Goal: Transaction & Acquisition: Book appointment/travel/reservation

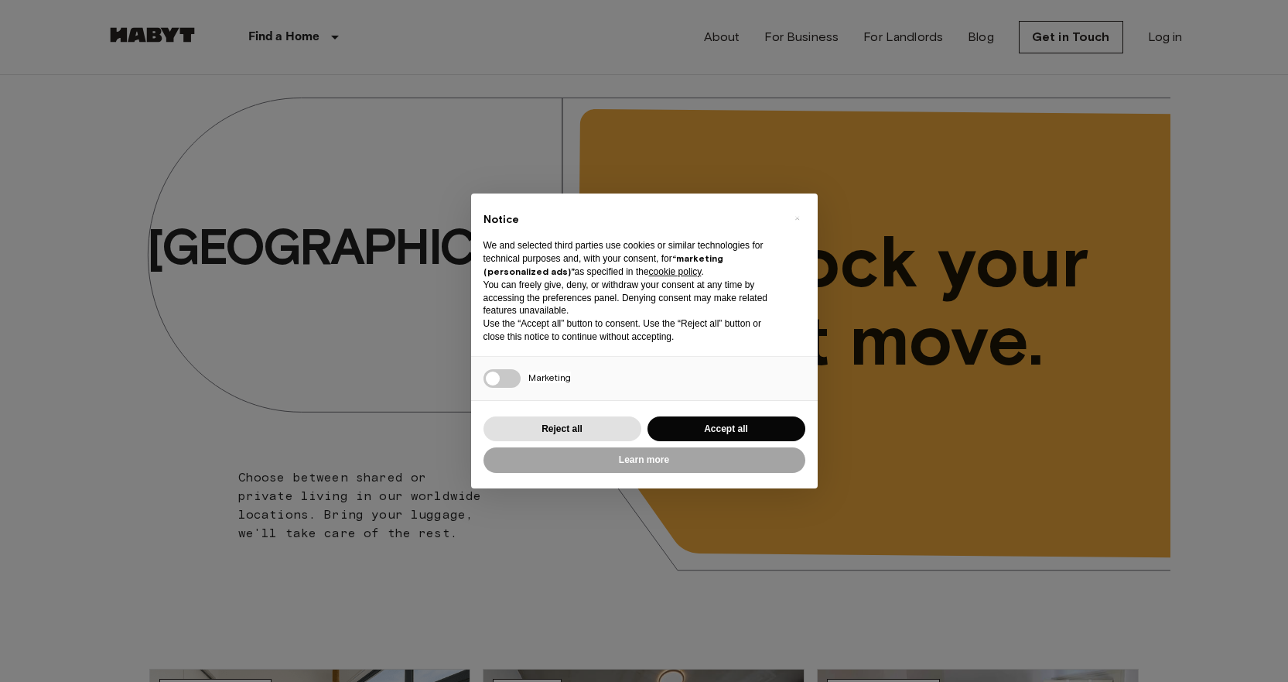
scroll to position [464, 0]
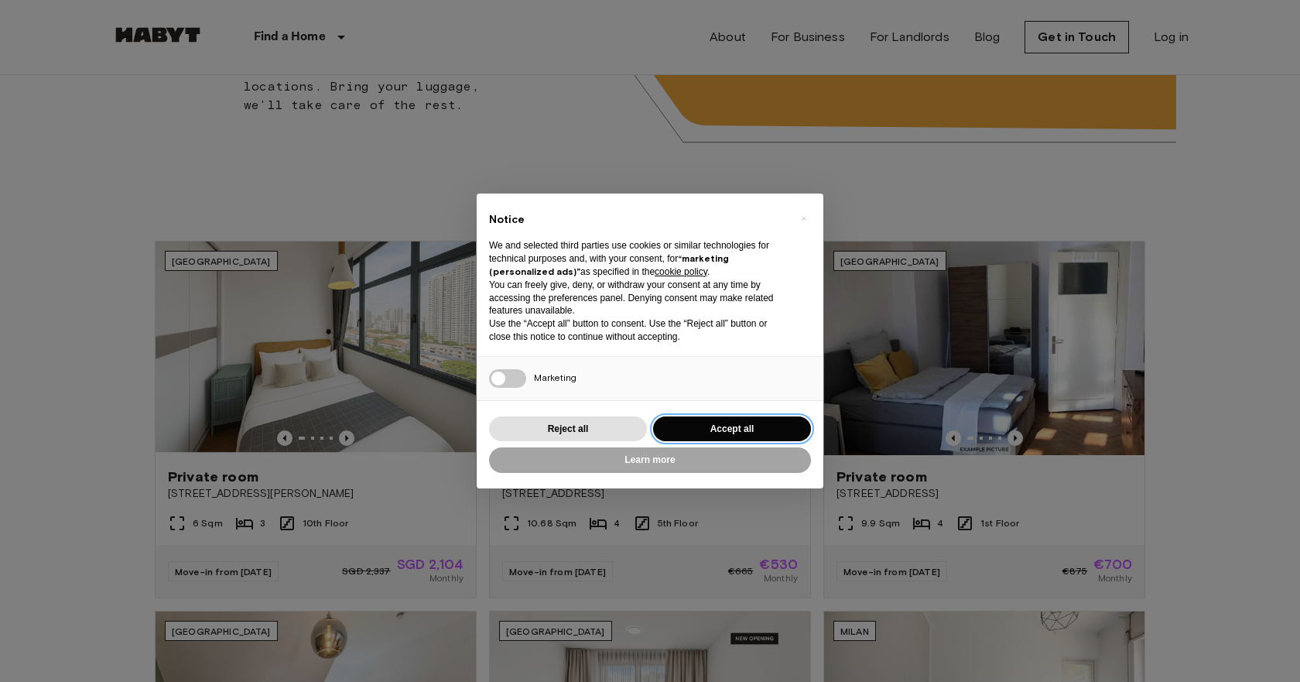
click at [738, 420] on button "Accept all" at bounding box center [732, 429] width 158 height 26
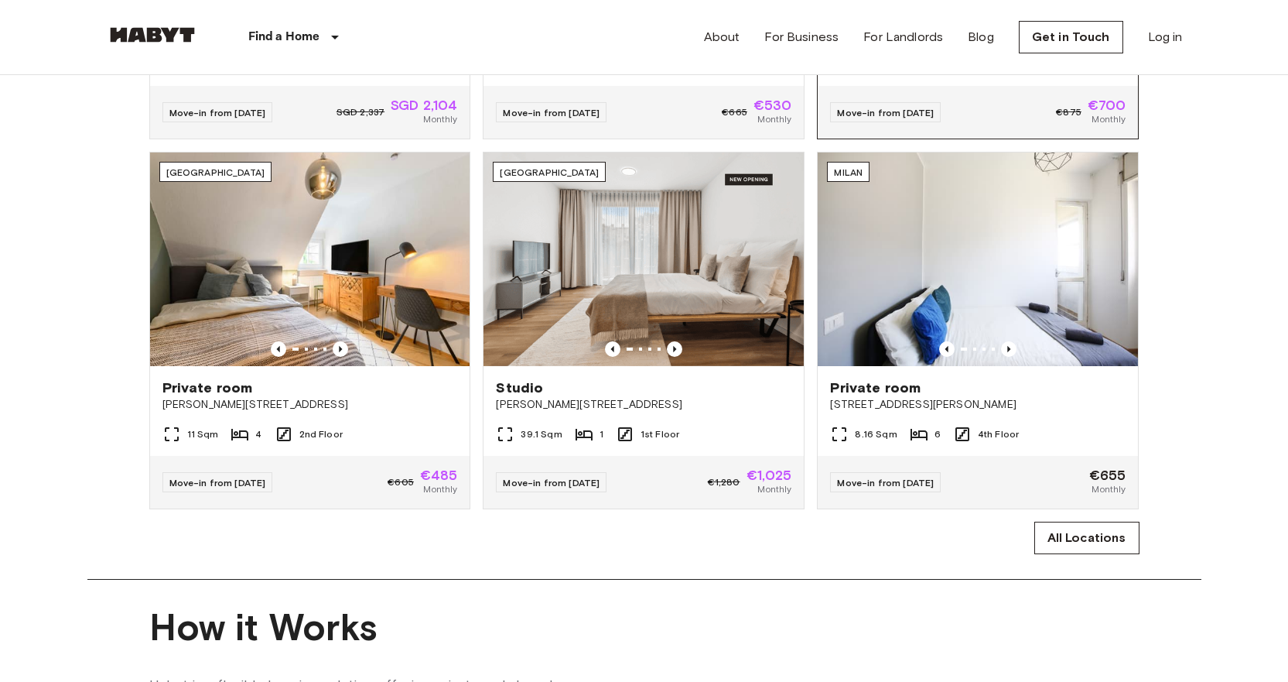
scroll to position [929, 0]
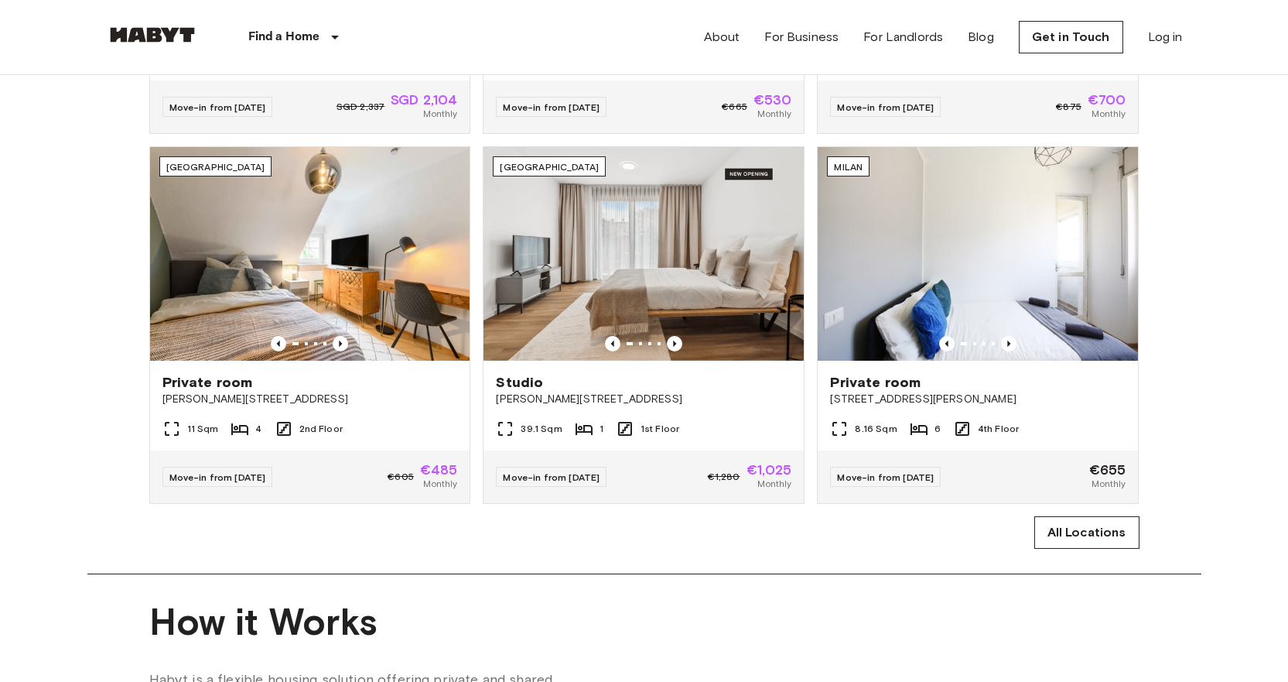
click at [1188, 441] on div "Singapore Private room 10 Beatty Road 6 Sqm 3 10th Floor Move-in from 22 Oct 25…" at bounding box center [644, 162] width 1114 height 772
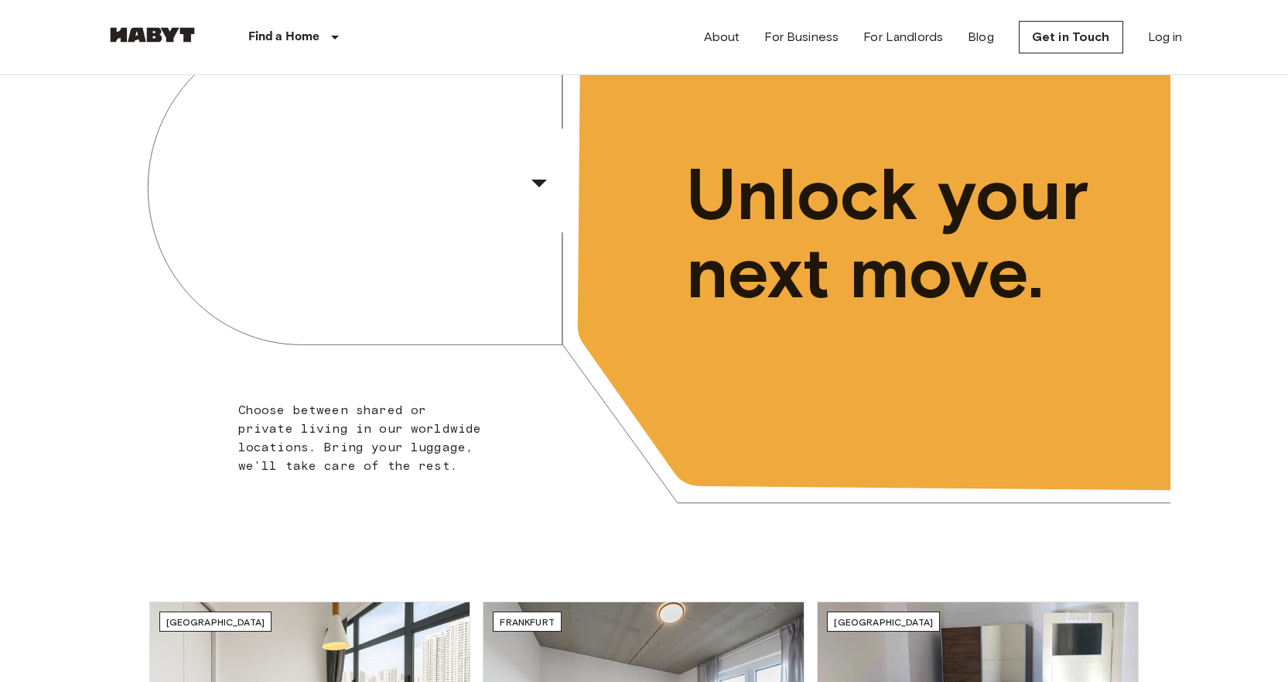
scroll to position [0, 0]
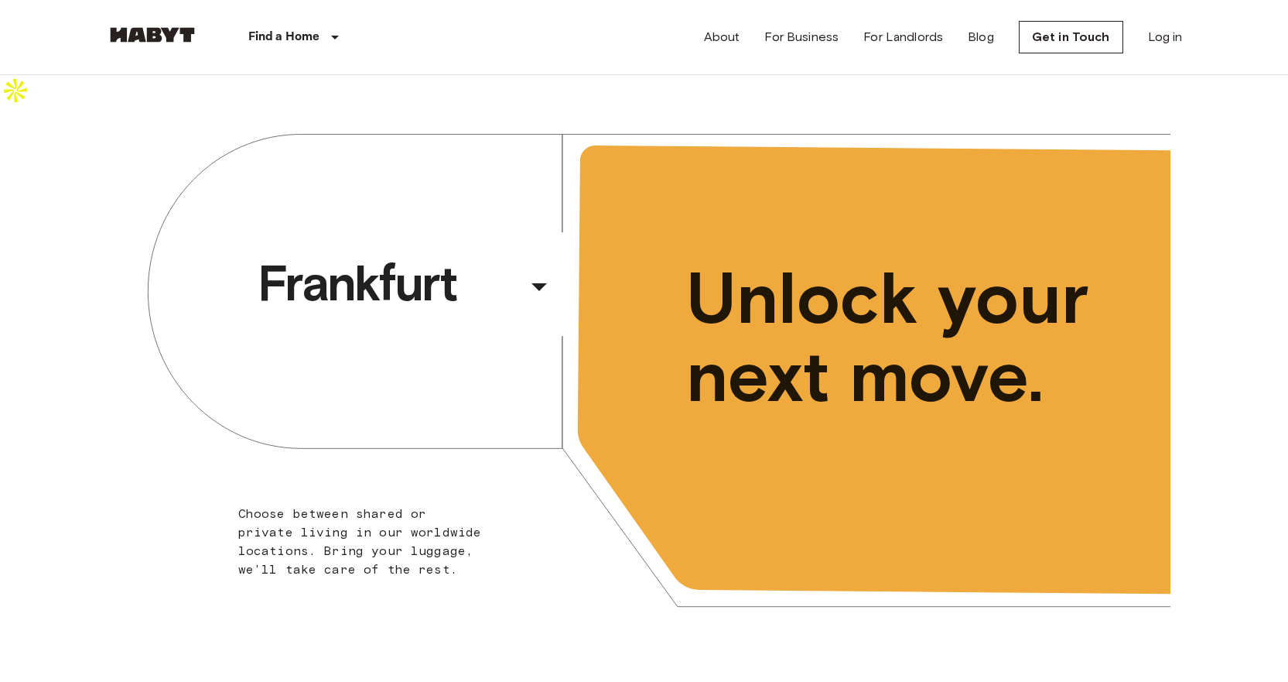
click at [1253, 381] on div "Frankfurt ​ ​ Choose between shared or private living in our worldwide location…" at bounding box center [644, 380] width 1288 height 538
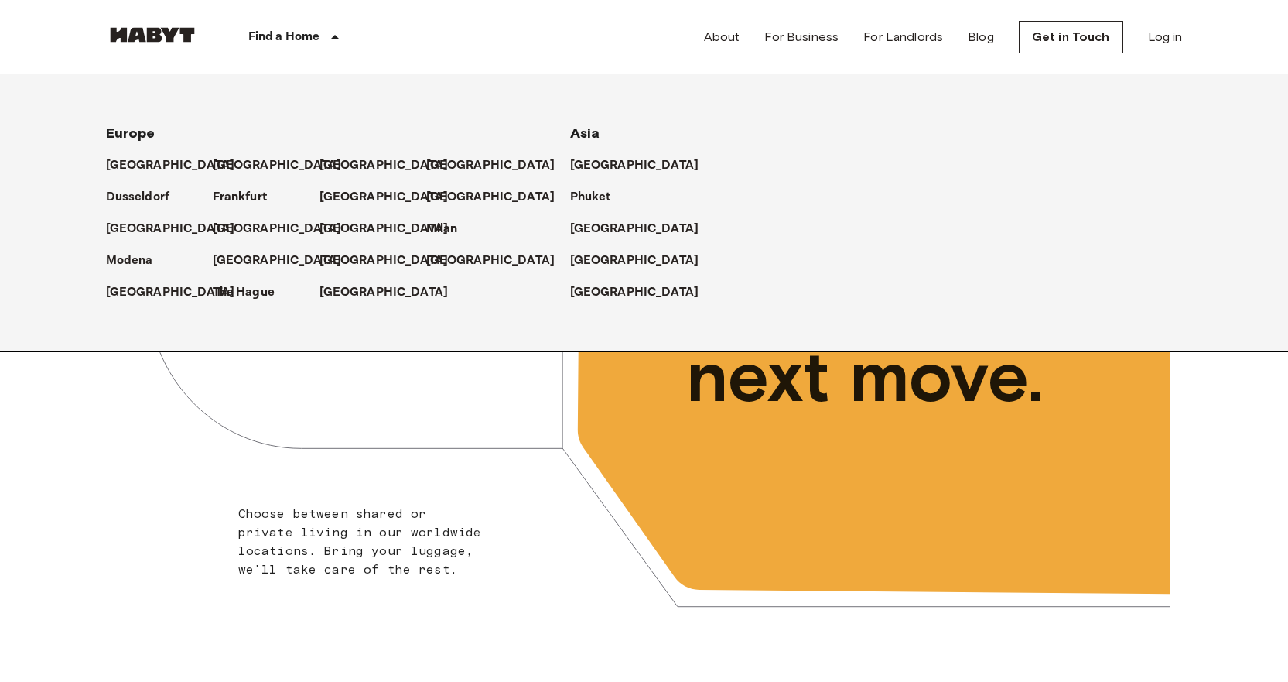
click at [327, 31] on icon at bounding box center [335, 37] width 19 height 19
drag, startPoint x: 601, startPoint y: 265, endPoint x: 647, endPoint y: 266, distance: 45.7
click at [601, 265] on p "[GEOGRAPHIC_DATA]" at bounding box center [637, 260] width 129 height 19
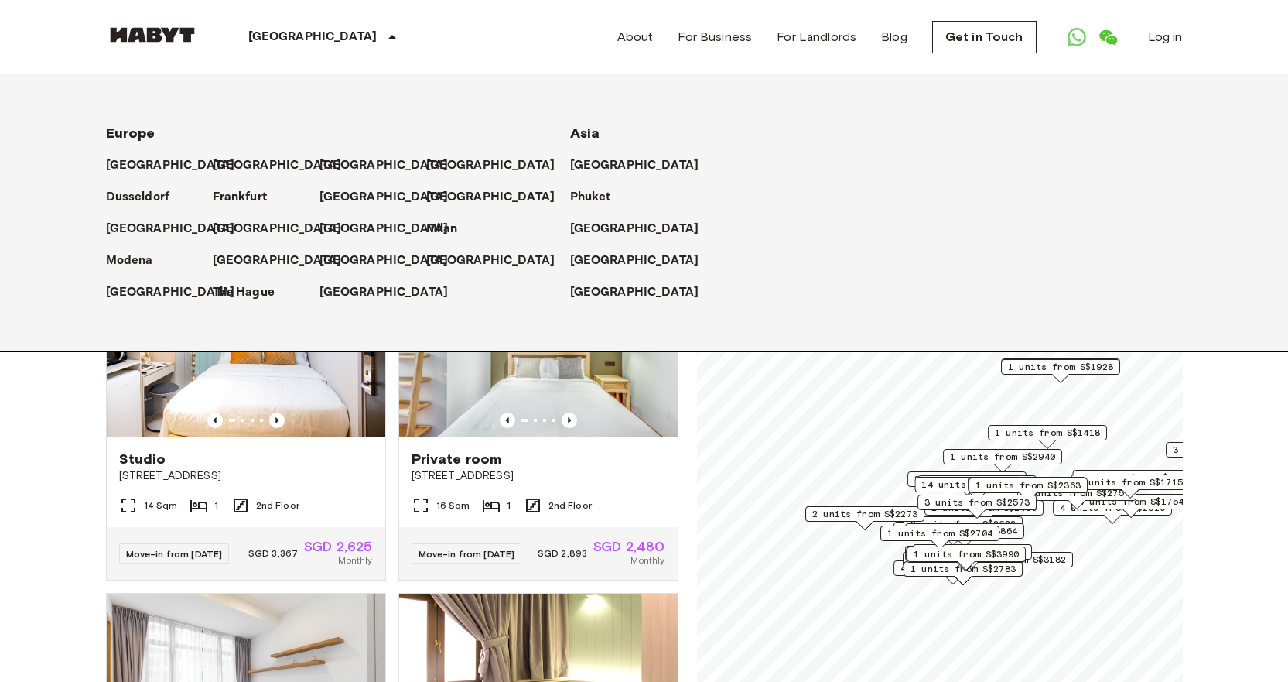
click at [285, 37] on p "[GEOGRAPHIC_DATA]" at bounding box center [312, 37] width 129 height 19
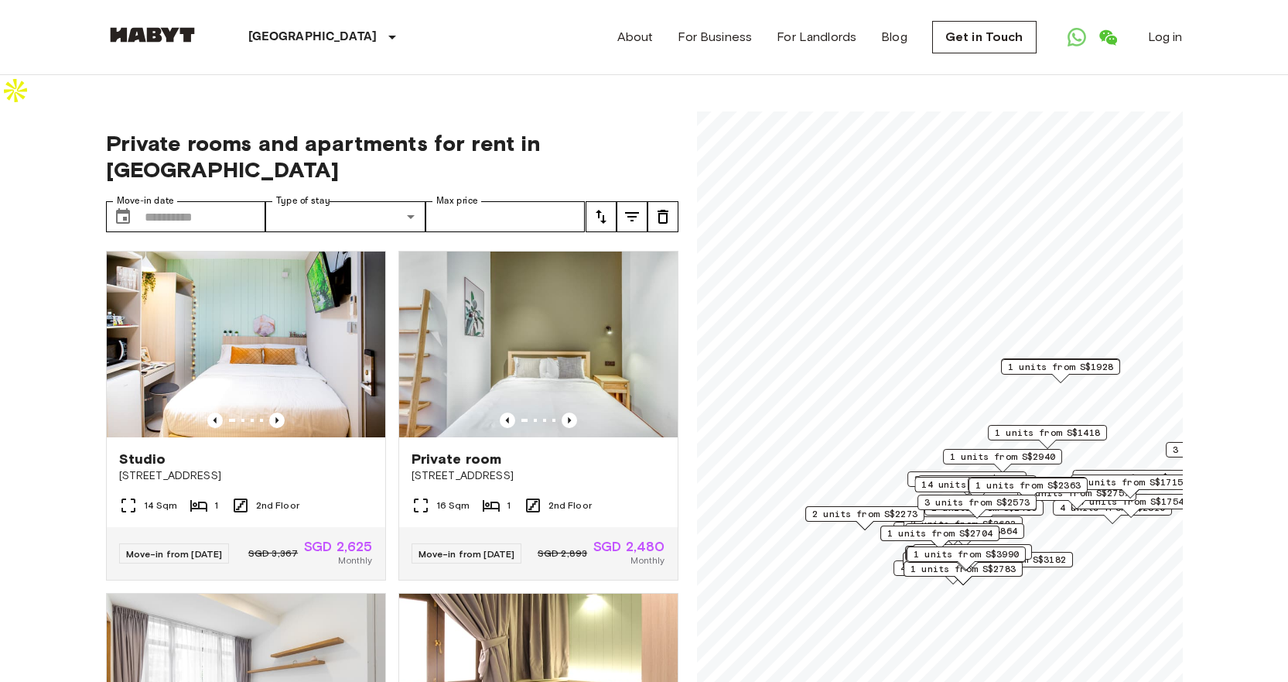
click at [217, 201] on input "Move-in date" at bounding box center [205, 216] width 121 height 31
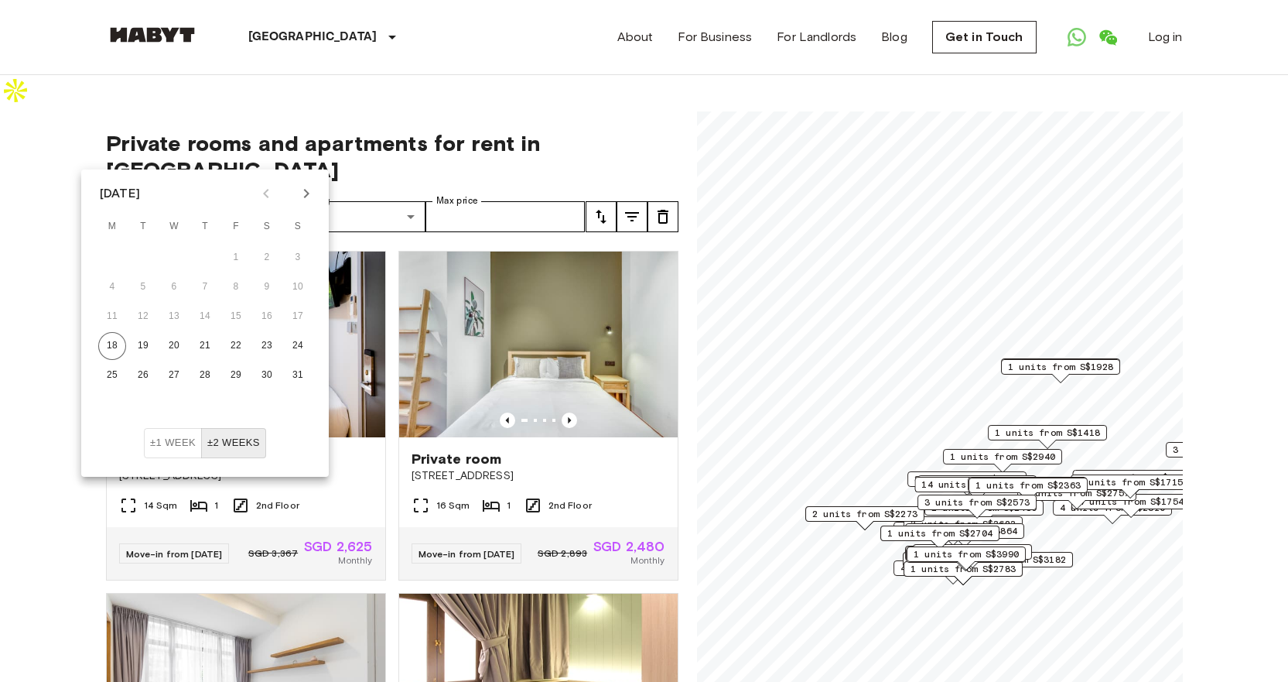
click at [308, 184] on icon "Next month" at bounding box center [306, 193] width 19 height 19
click at [308, 189] on icon "Next month" at bounding box center [306, 193] width 19 height 19
click at [262, 344] on button "25" at bounding box center [267, 346] width 28 height 28
type input "**********"
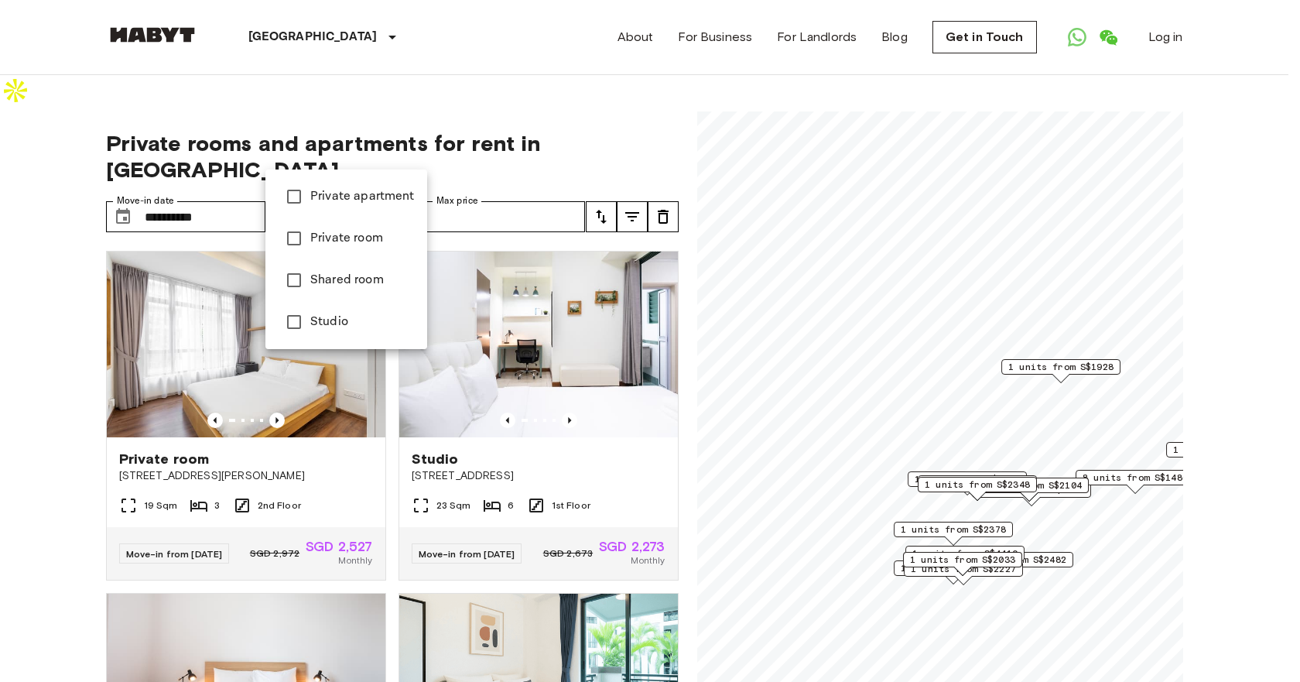
click at [353, 156] on div at bounding box center [650, 341] width 1300 height 682
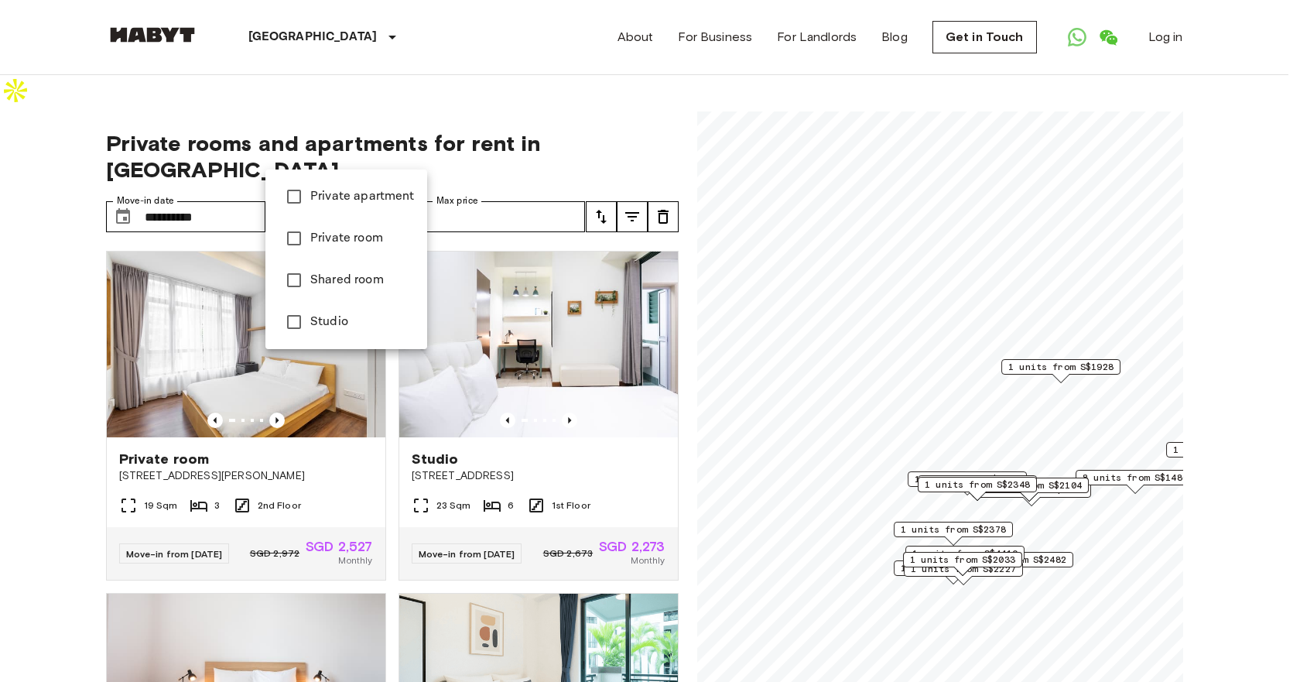
click at [347, 242] on span "Private room" at bounding box center [362, 238] width 104 height 19
type input "**********"
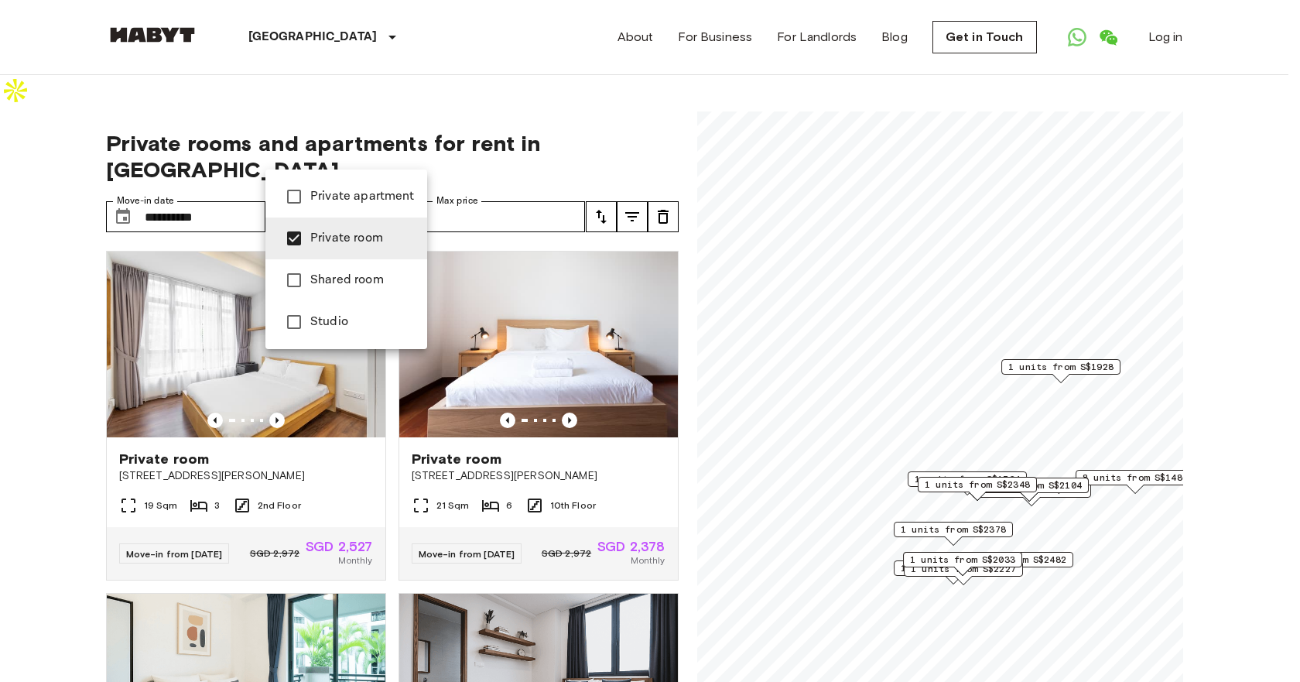
click at [56, 323] on div at bounding box center [650, 341] width 1300 height 682
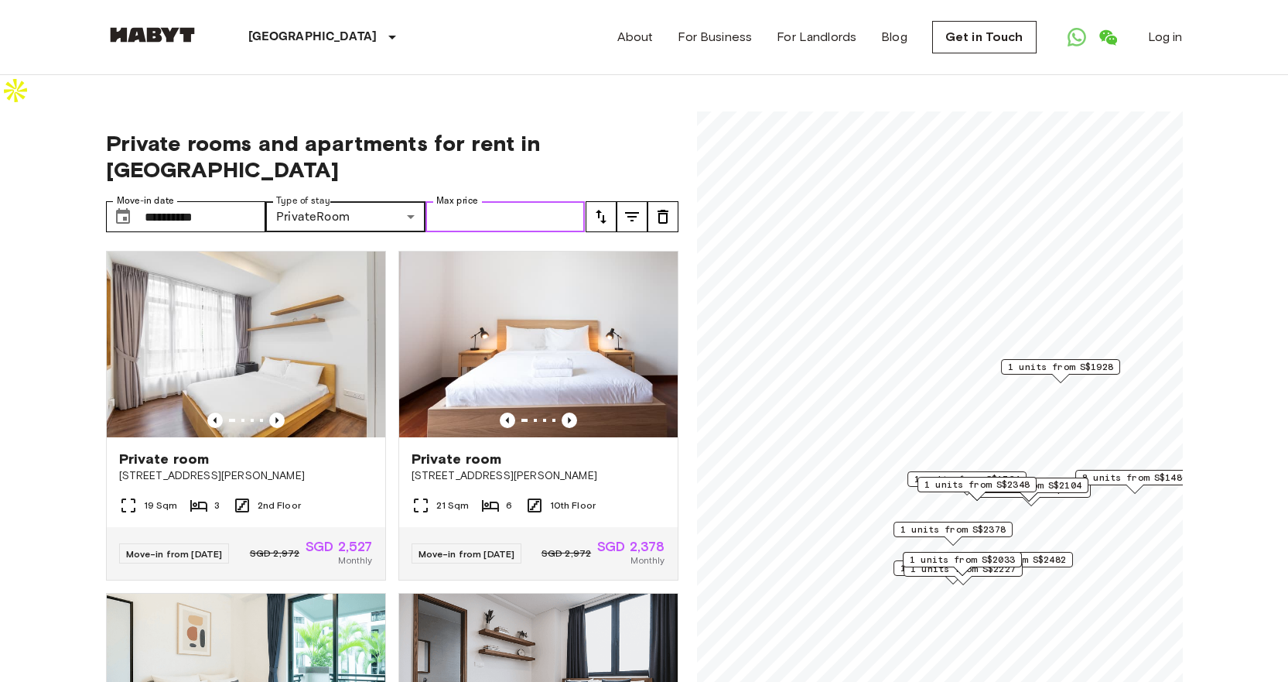
click at [566, 201] on input "Max price" at bounding box center [506, 216] width 160 height 31
click at [550, 201] on input "Max price" at bounding box center [506, 216] width 160 height 31
click at [512, 201] on input "Max price" at bounding box center [506, 216] width 160 height 31
click at [594, 207] on icon "tune" at bounding box center [601, 216] width 19 height 19
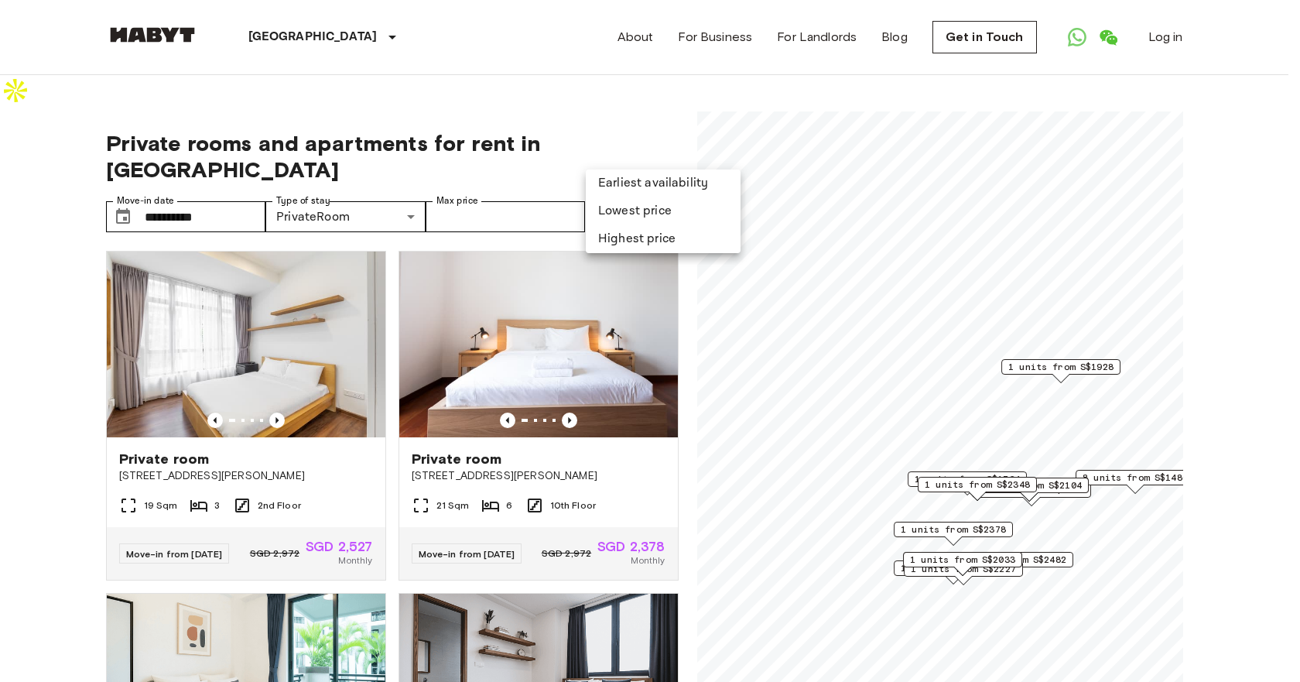
click at [643, 210] on li "Lowest price" at bounding box center [663, 211] width 155 height 28
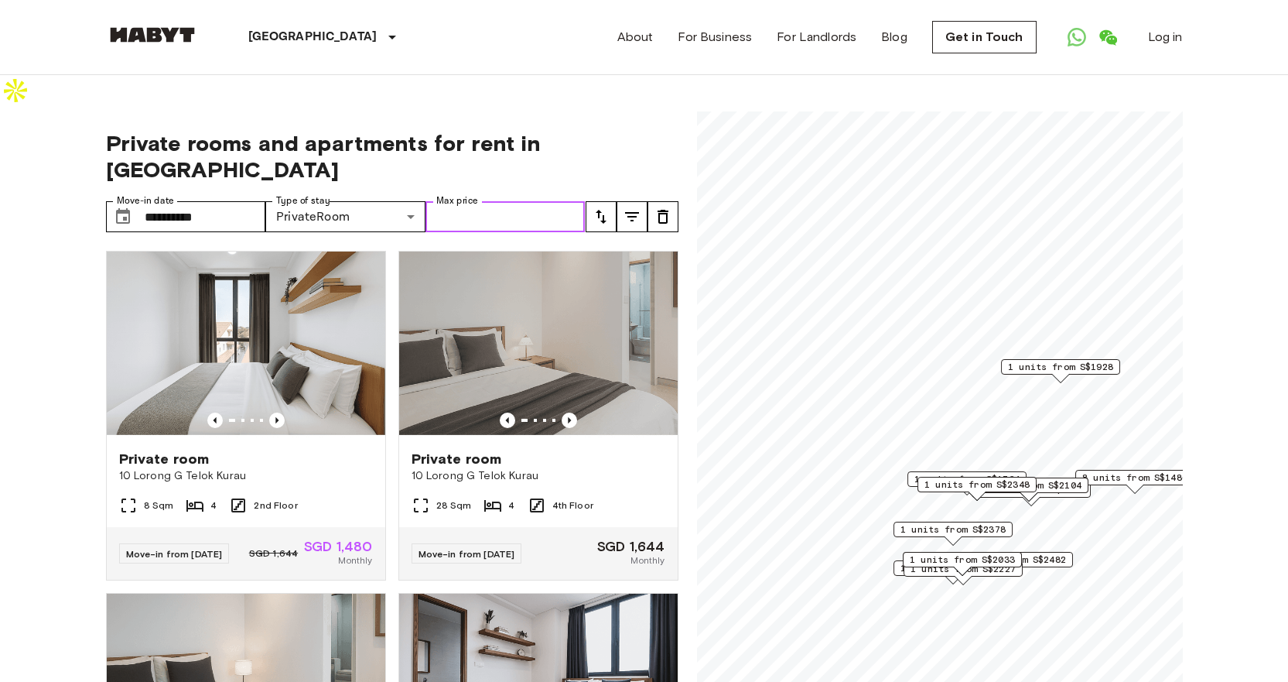
click at [490, 201] on input "Max price" at bounding box center [506, 216] width 160 height 31
type input "****"
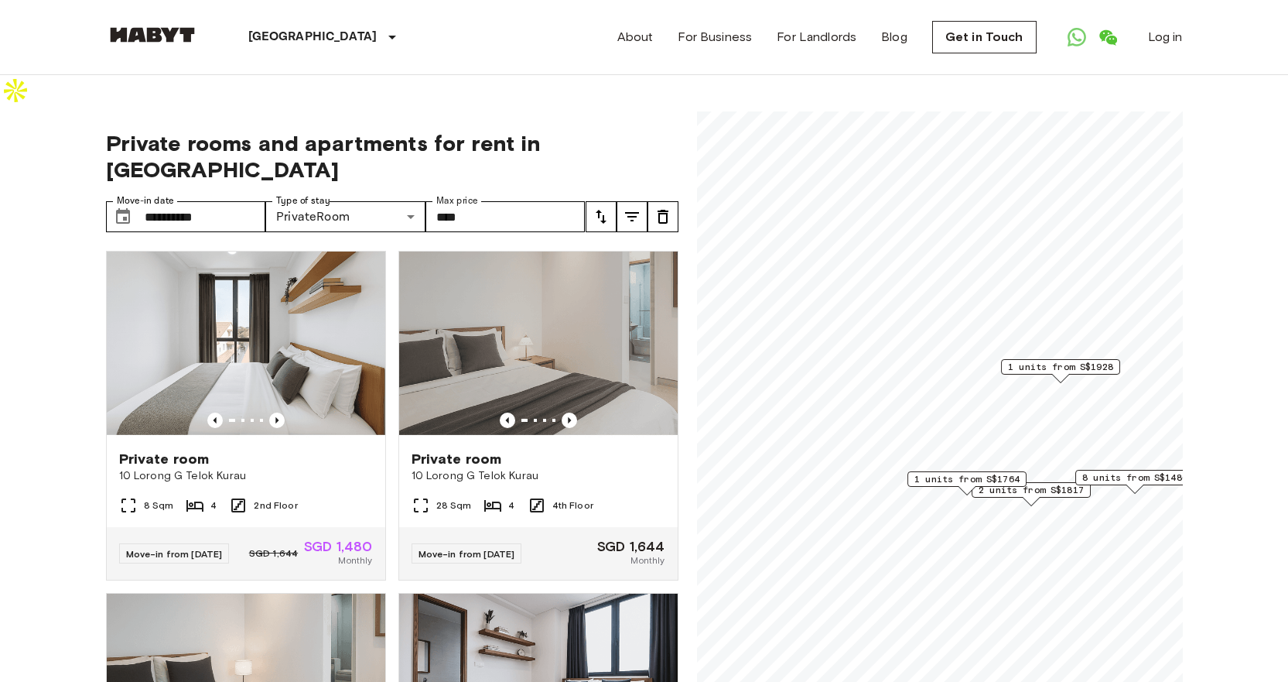
click at [608, 207] on icon "tune" at bounding box center [601, 216] width 19 height 19
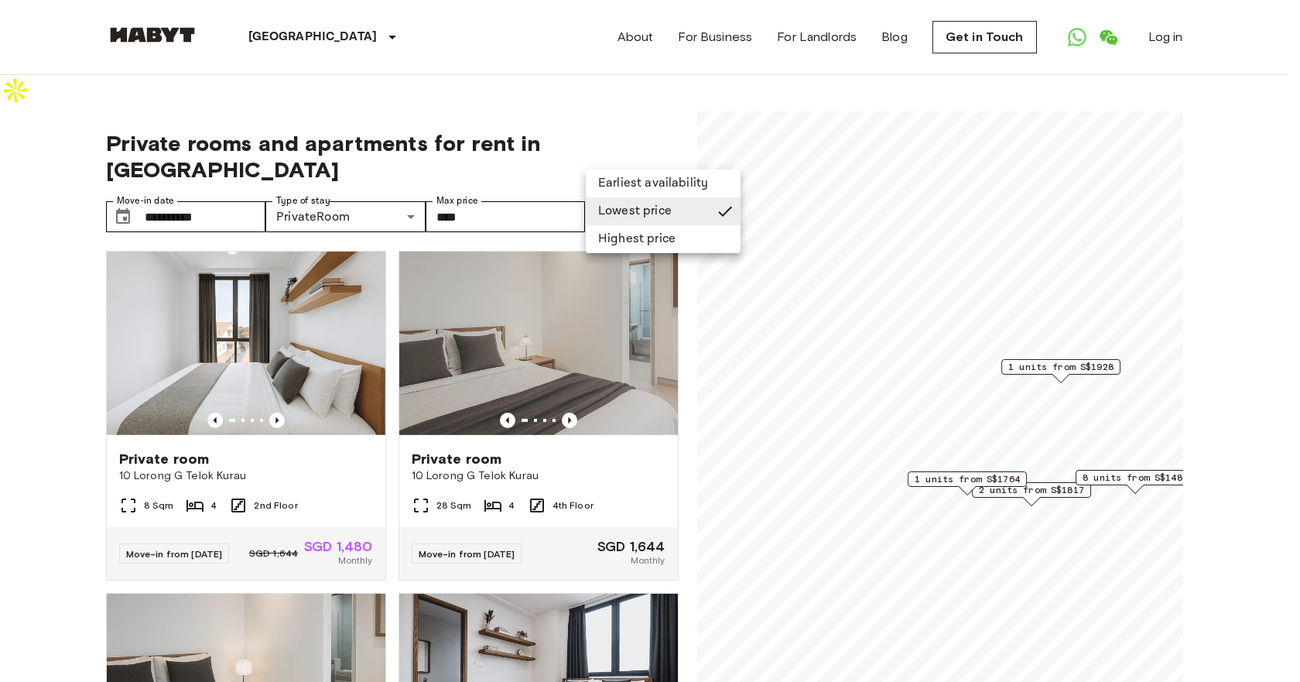
click at [645, 183] on li "Earliest availability" at bounding box center [663, 183] width 155 height 28
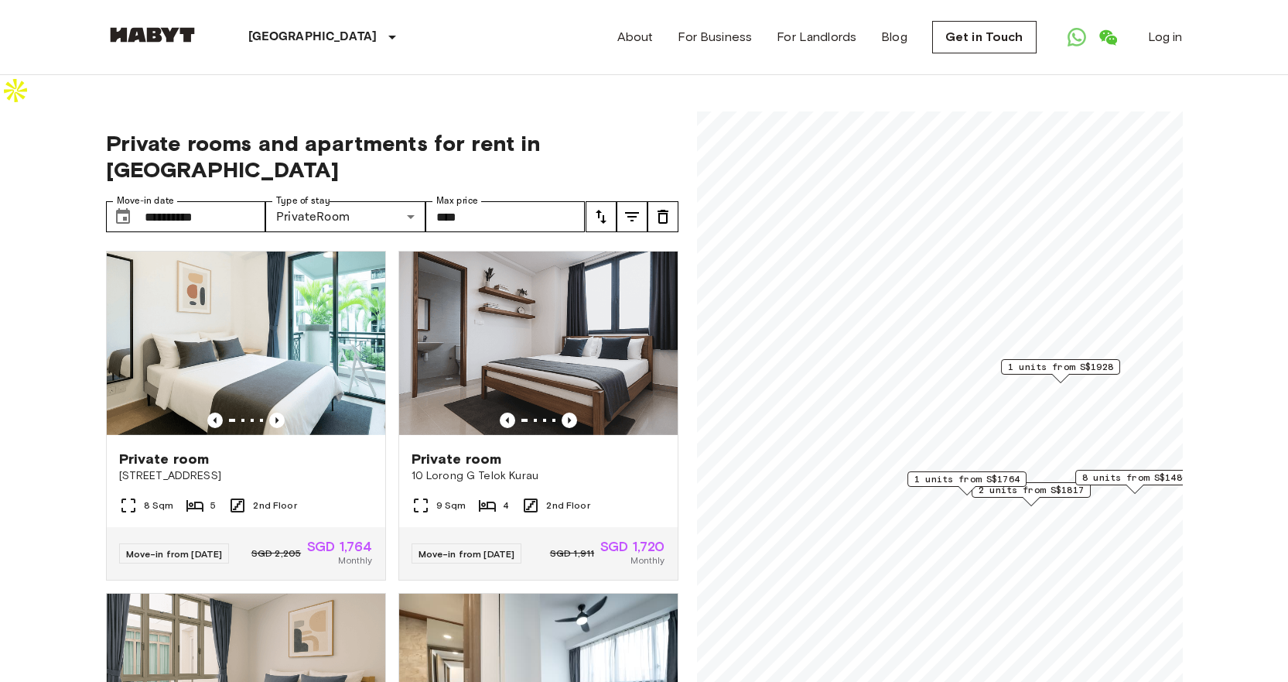
click at [338, 287] on img at bounding box center [246, 344] width 279 height 186
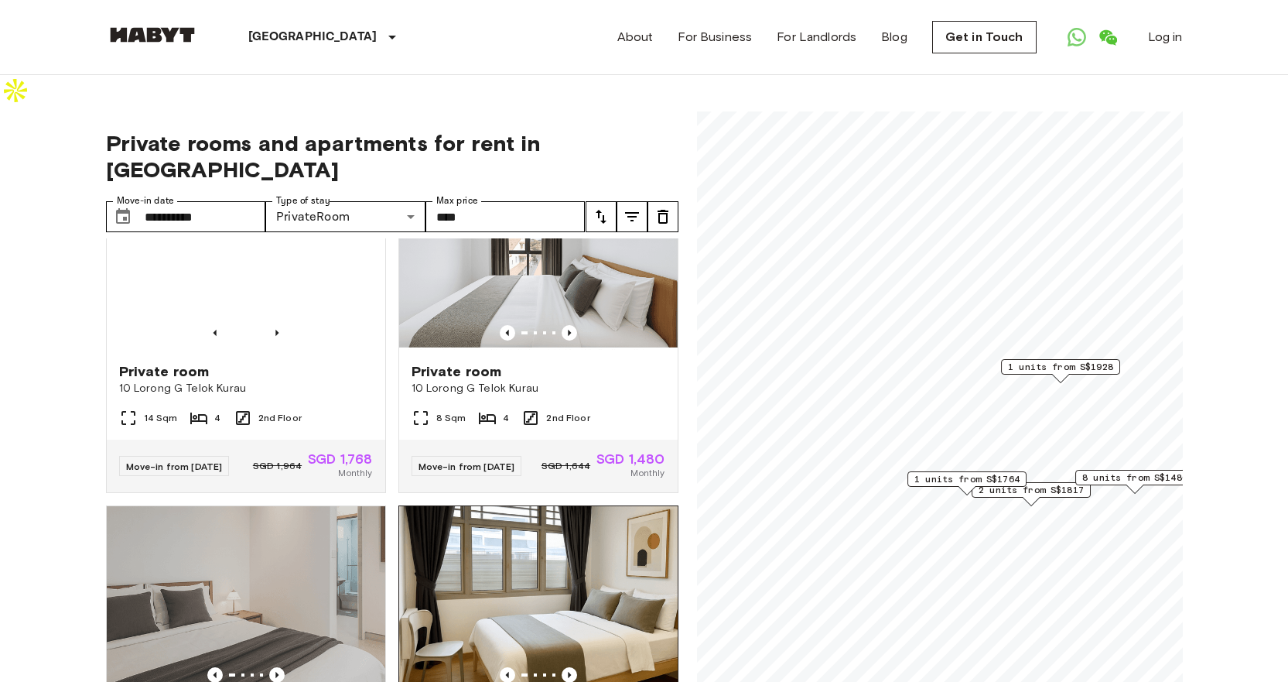
scroll to position [1048, 0]
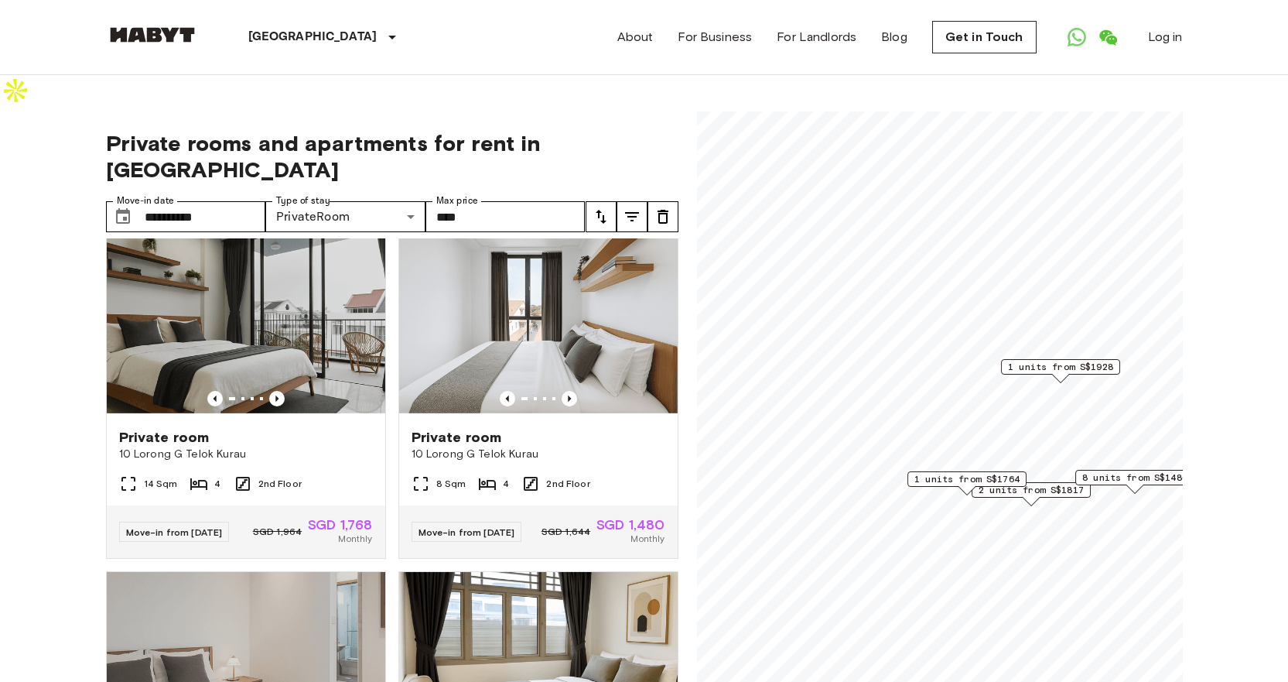
click at [452, 19] on div "Singapore Europe Amsterdam Berlin Brussels Cologne Dusseldorf Frankfurt Graz Ha…" at bounding box center [644, 37] width 1077 height 74
drag, startPoint x: 43, startPoint y: 36, endPoint x: 47, endPoint y: 27, distance: 9.7
click at [43, 36] on header "Singapore Europe Amsterdam Berlin Brussels Cologne Dusseldorf Frankfurt Graz Ha…" at bounding box center [644, 37] width 1288 height 75
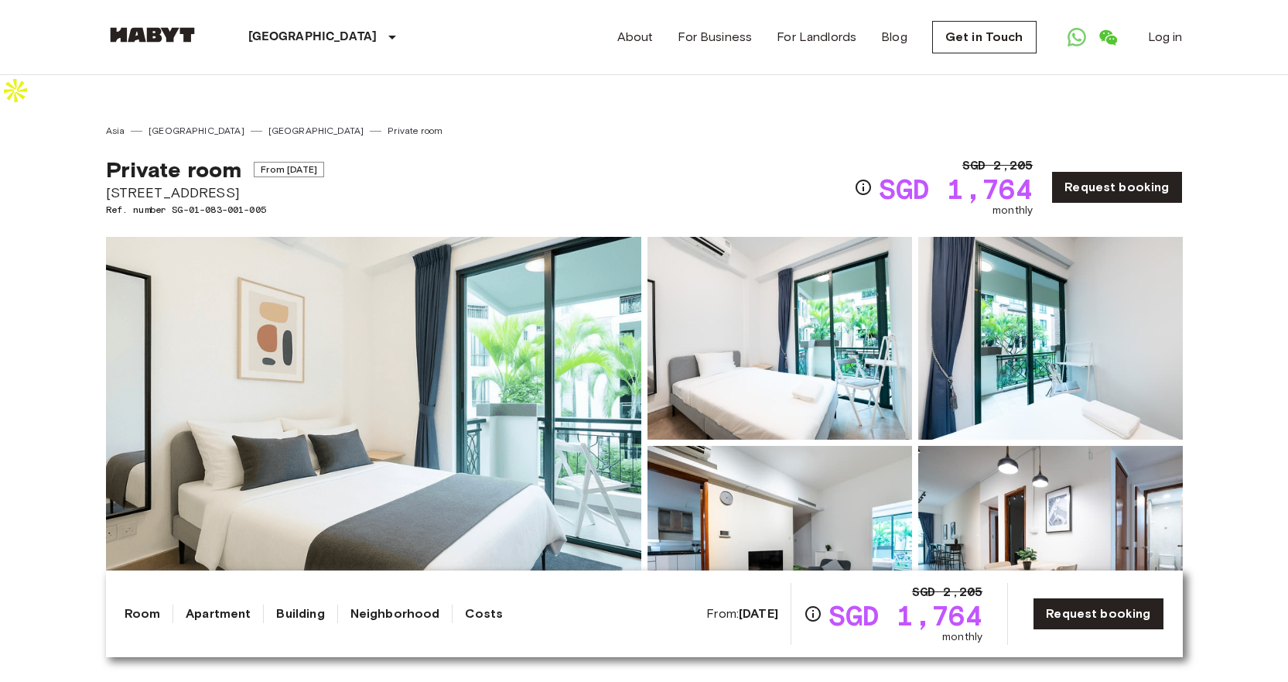
click at [513, 138] on div "Private room From [DATE] [STREET_ADDRESS]. number SG-01-083-001-005 SGD 2,205 S…" at bounding box center [644, 178] width 1077 height 80
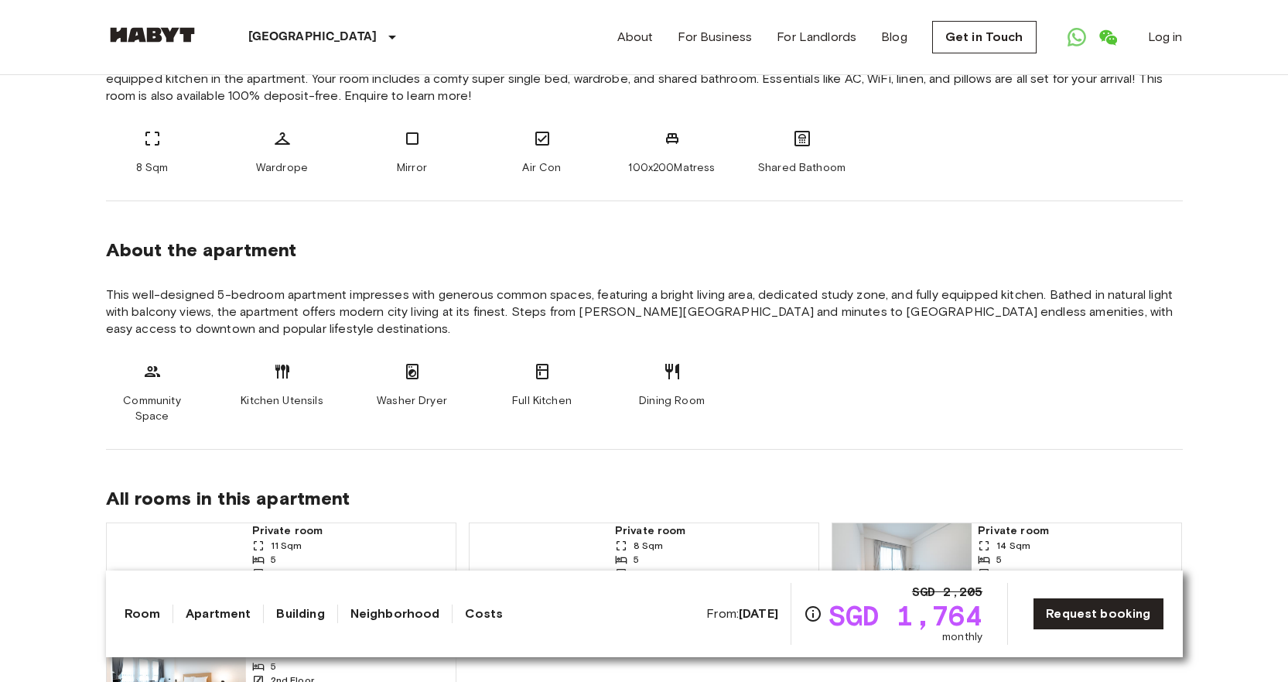
scroll to position [232, 0]
